Goal: Transaction & Acquisition: Purchase product/service

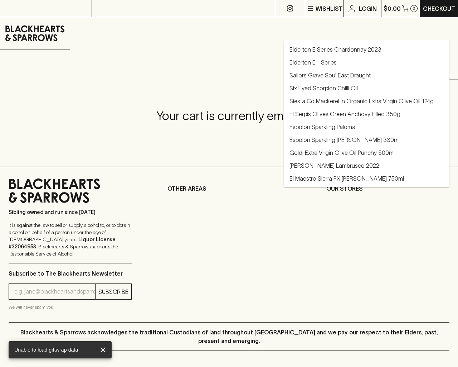
type input "Elderton E Series Chardonnay 2023"
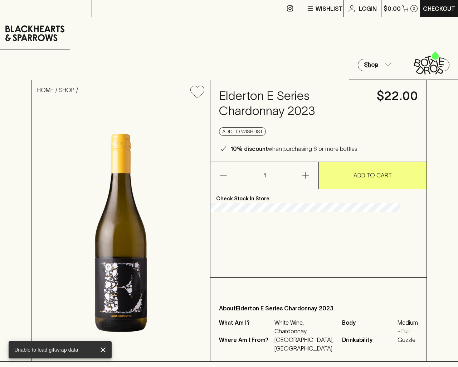
type input "e"
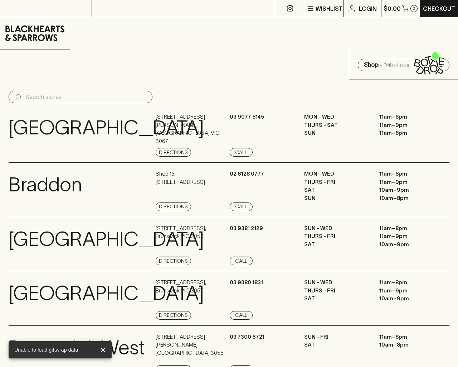
type input "e"
